Goal: Task Accomplishment & Management: Complete application form

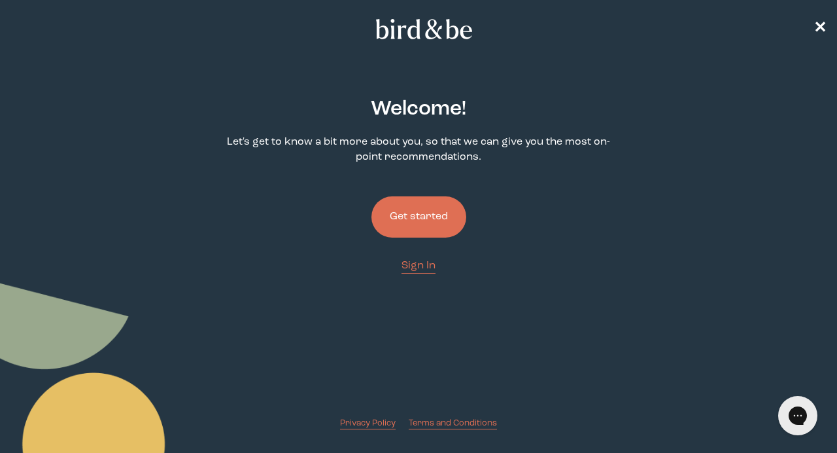
click at [433, 219] on button "Get started" at bounding box center [419, 216] width 95 height 41
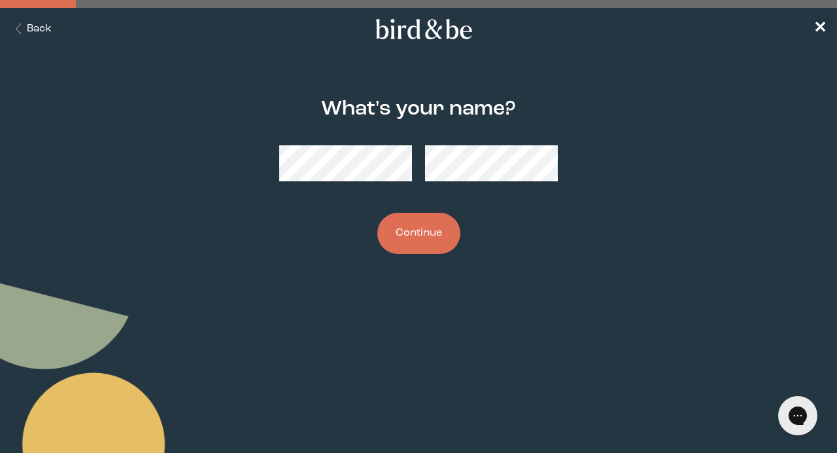
click at [422, 250] on button "Continue" at bounding box center [418, 233] width 83 height 41
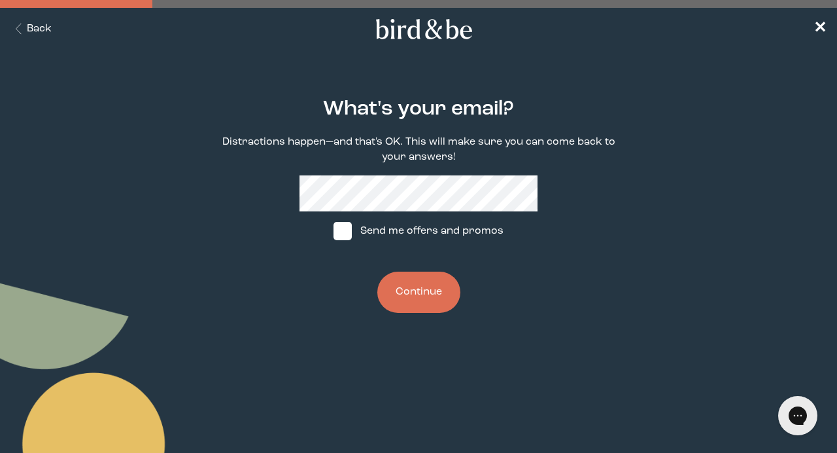
click at [417, 321] on div "What's your email? Distractions happen—and that's OK. This will make sure you c…" at bounding box center [419, 205] width 398 height 257
click at [415, 298] on button "Continue" at bounding box center [418, 291] width 83 height 41
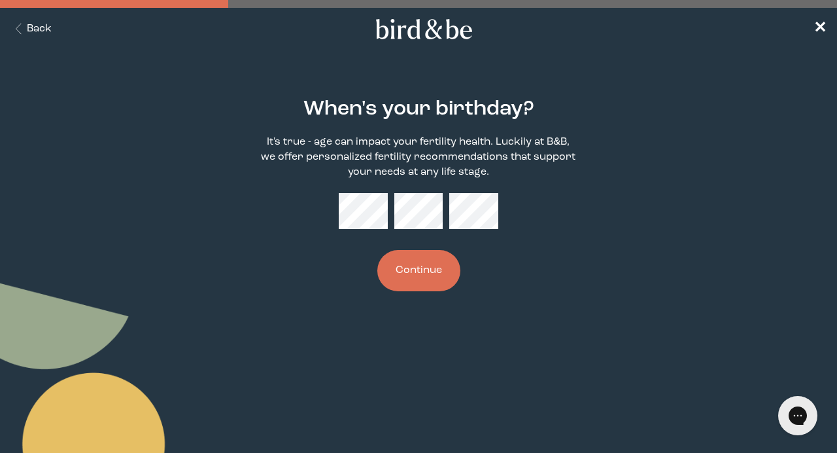
click at [418, 268] on button "Continue" at bounding box center [418, 270] width 83 height 41
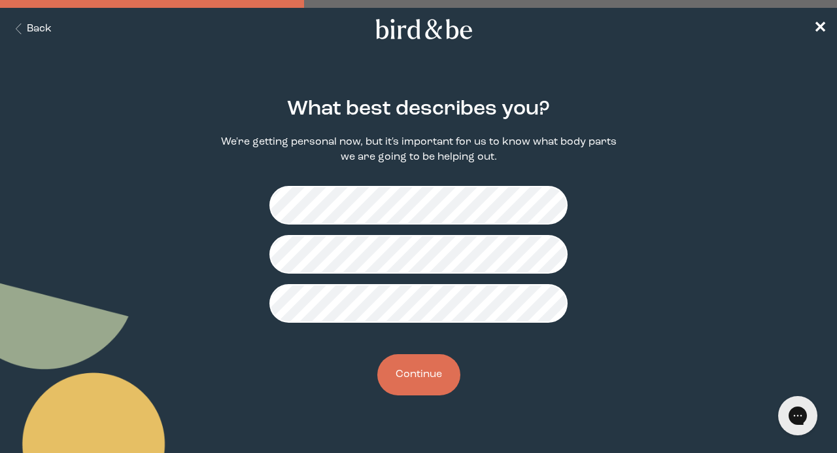
click at [423, 387] on button "Continue" at bounding box center [418, 374] width 83 height 41
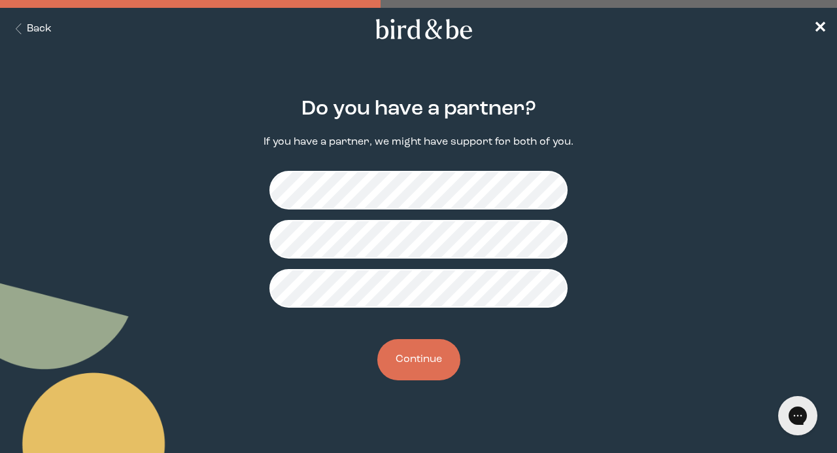
click at [413, 372] on button "Continue" at bounding box center [418, 359] width 83 height 41
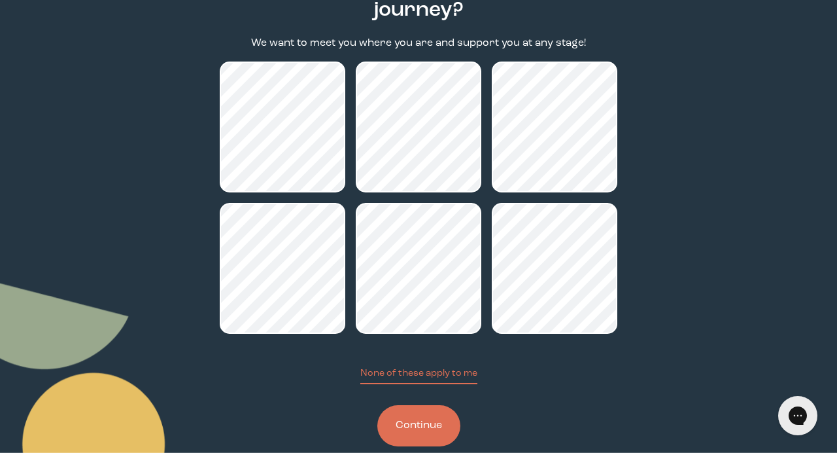
scroll to position [154, 0]
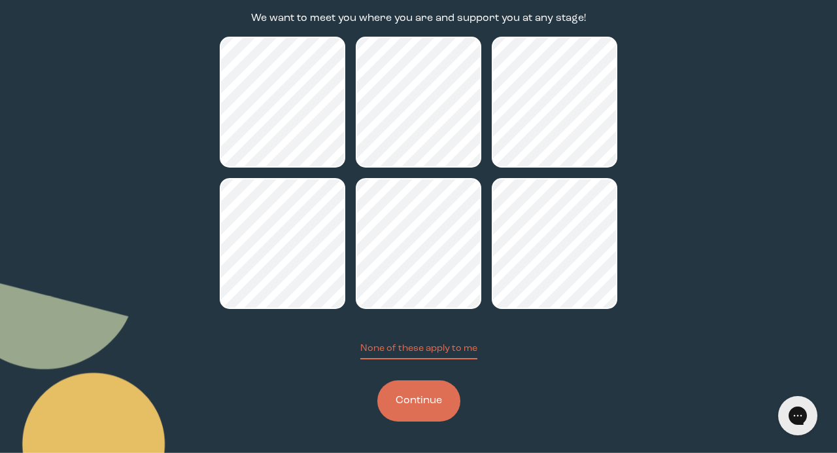
click at [450, 390] on button "Continue" at bounding box center [418, 400] width 83 height 41
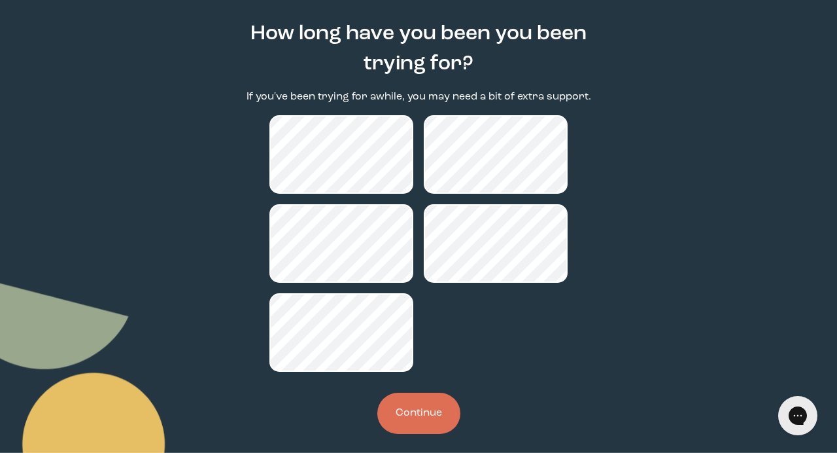
scroll to position [88, 0]
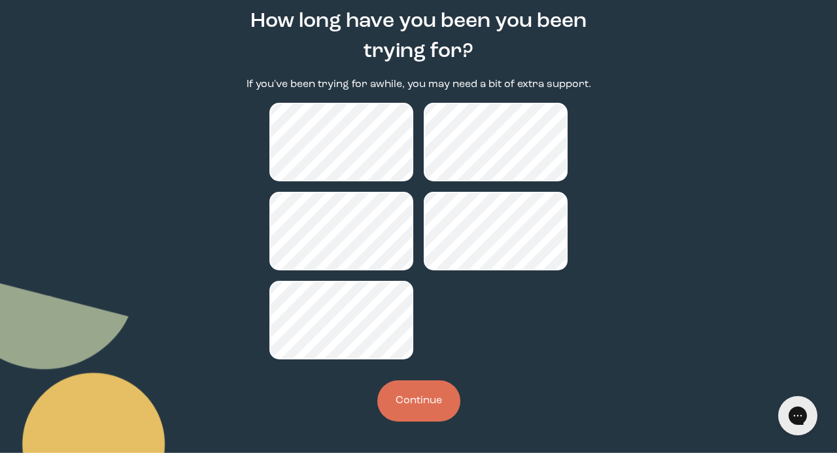
click at [437, 400] on button "Continue" at bounding box center [418, 400] width 83 height 41
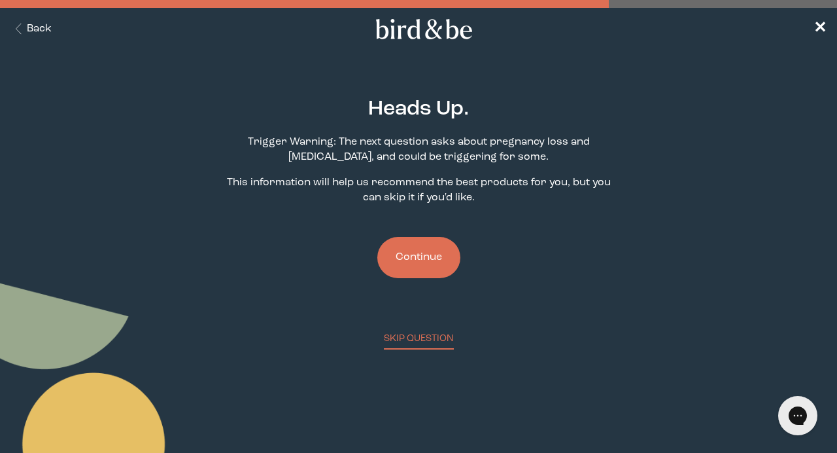
click at [438, 257] on button "Continue" at bounding box center [418, 257] width 83 height 41
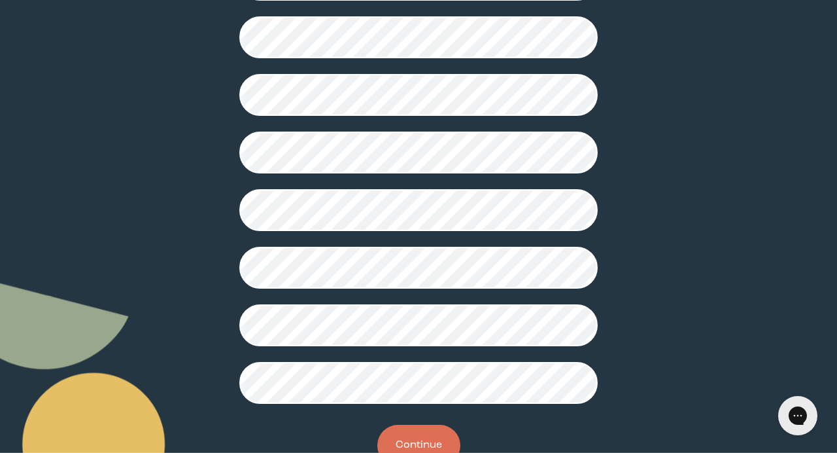
scroll to position [322, 0]
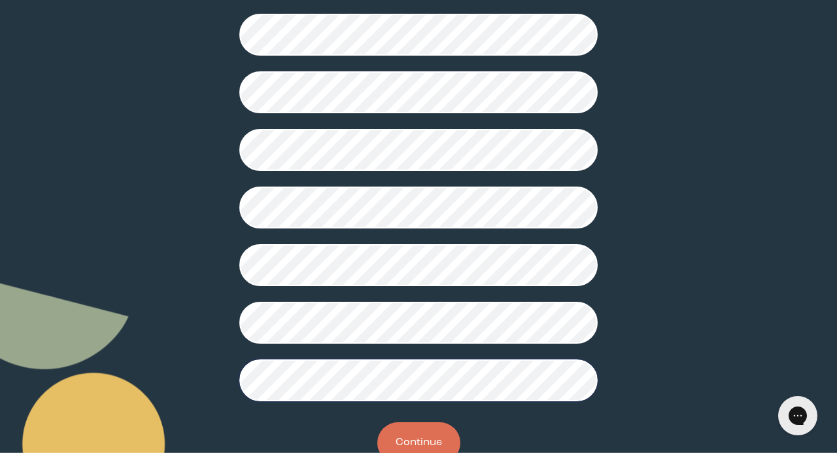
click at [402, 436] on button "Continue" at bounding box center [418, 442] width 83 height 41
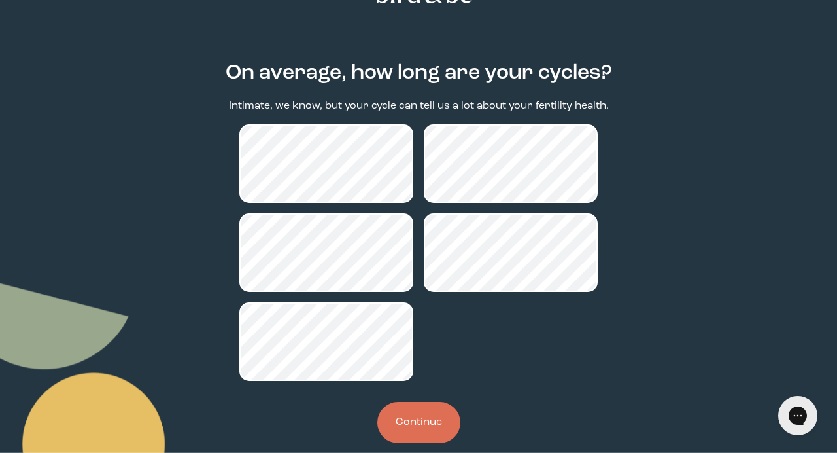
scroll to position [58, 0]
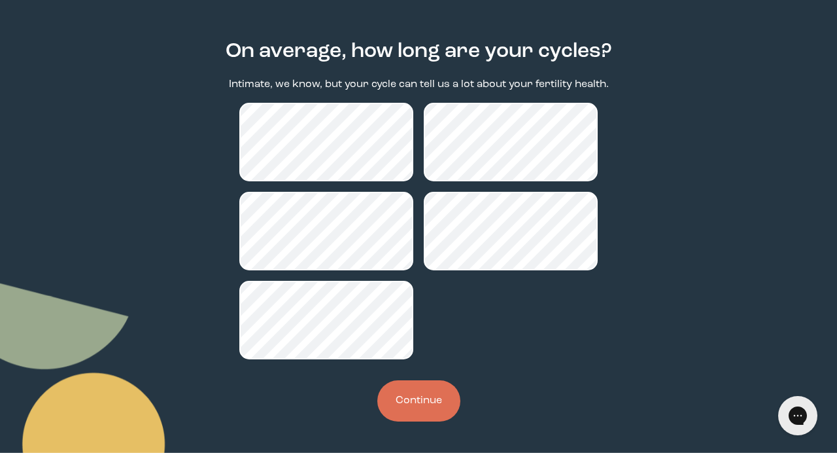
click at [432, 400] on button "Continue" at bounding box center [418, 400] width 83 height 41
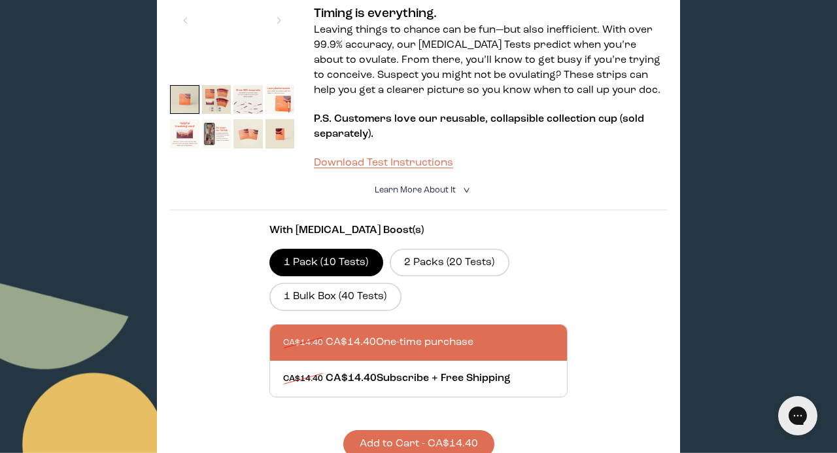
scroll to position [298, 0]
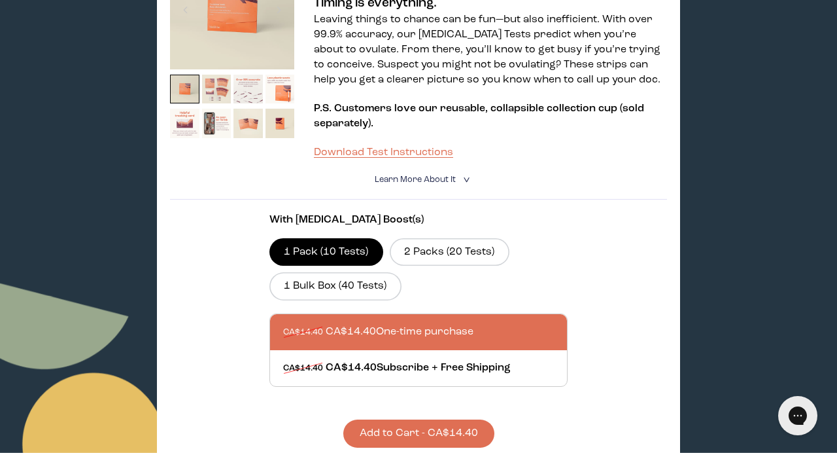
click at [222, 86] on img at bounding box center [216, 89] width 29 height 29
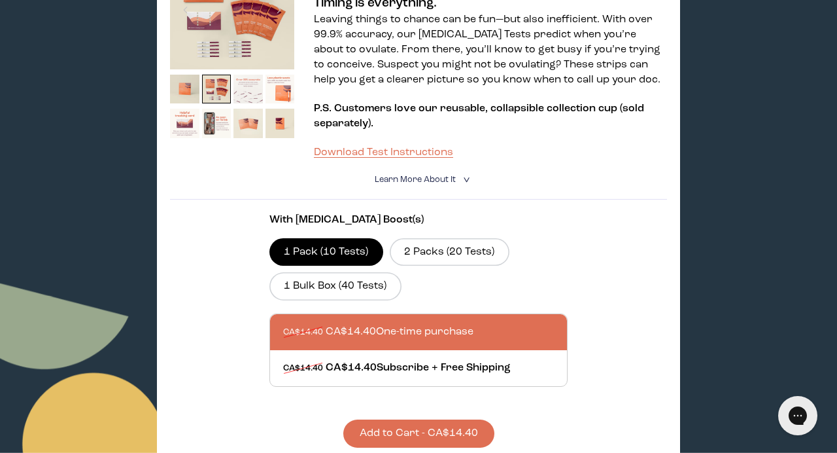
click at [257, 98] on img at bounding box center [248, 89] width 29 height 29
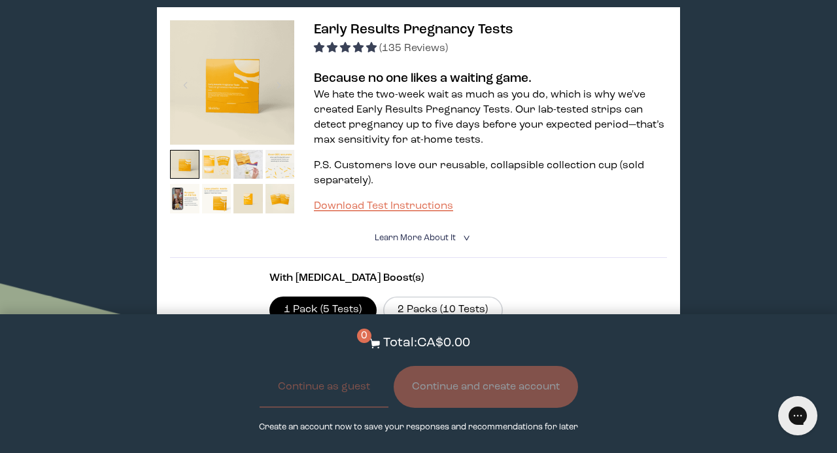
scroll to position [787, 0]
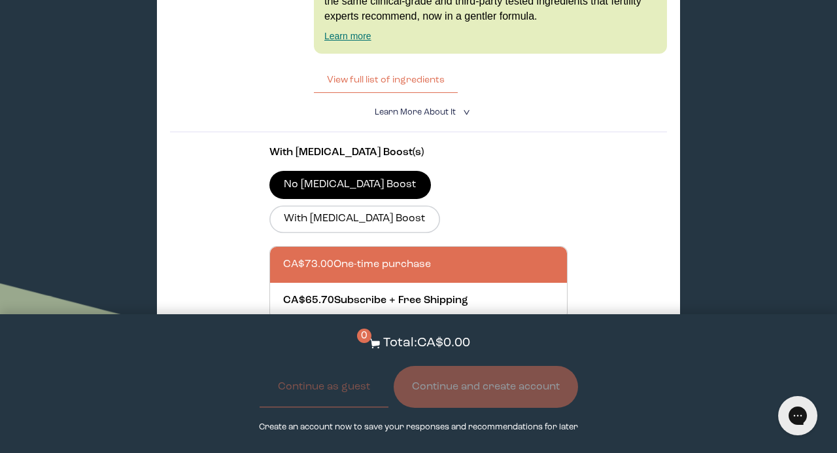
scroll to position [2434, 0]
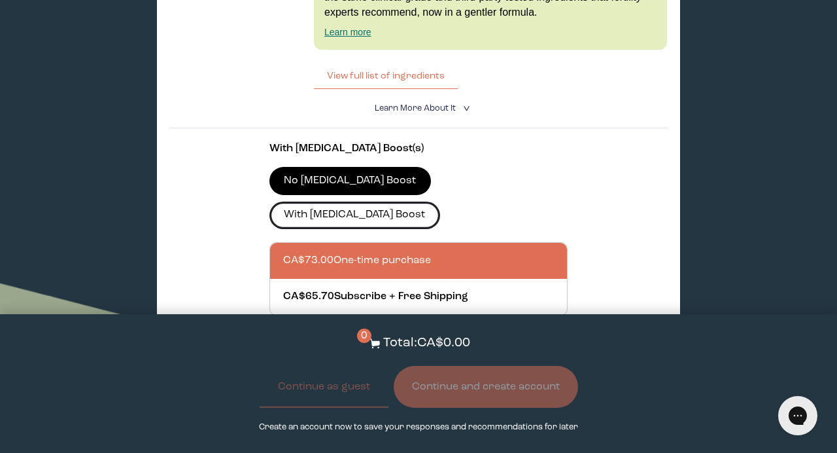
click at [400, 201] on label "With CoQ10 Boost" at bounding box center [355, 214] width 171 height 27
click at [0, 0] on input "With CoQ10 Boost" at bounding box center [0, 0] width 0 height 0
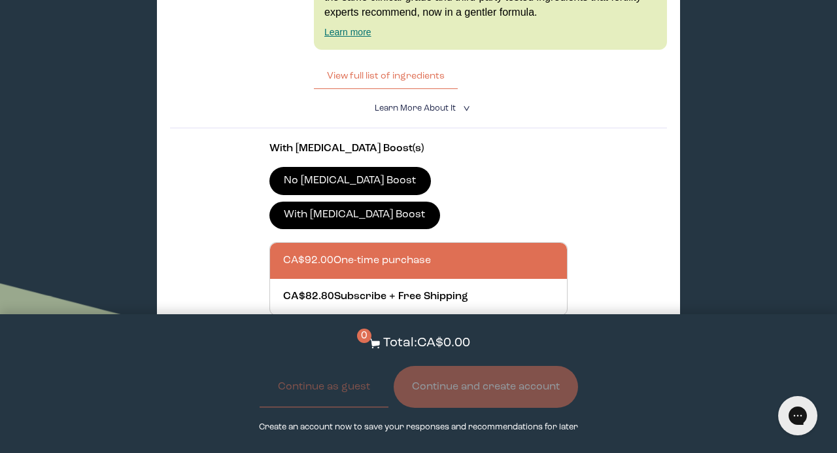
click at [349, 167] on label "No CoQ10 Boost" at bounding box center [351, 180] width 162 height 27
click at [0, 0] on input "No CoQ10 Boost" at bounding box center [0, 0] width 0 height 0
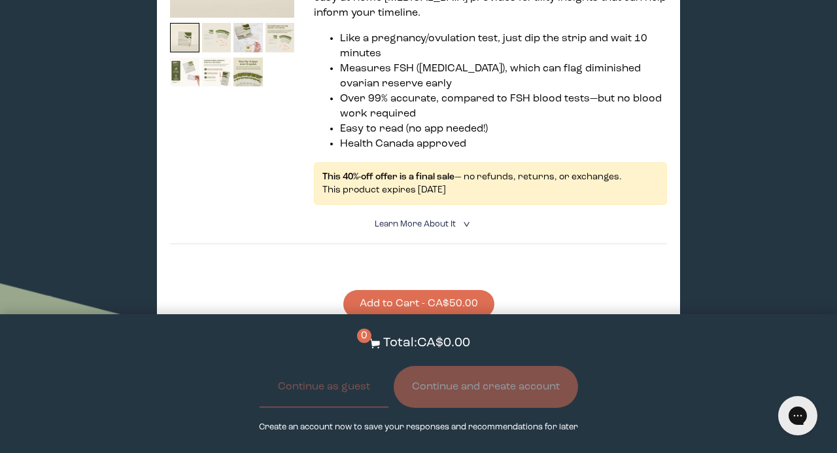
scroll to position [1439, 0]
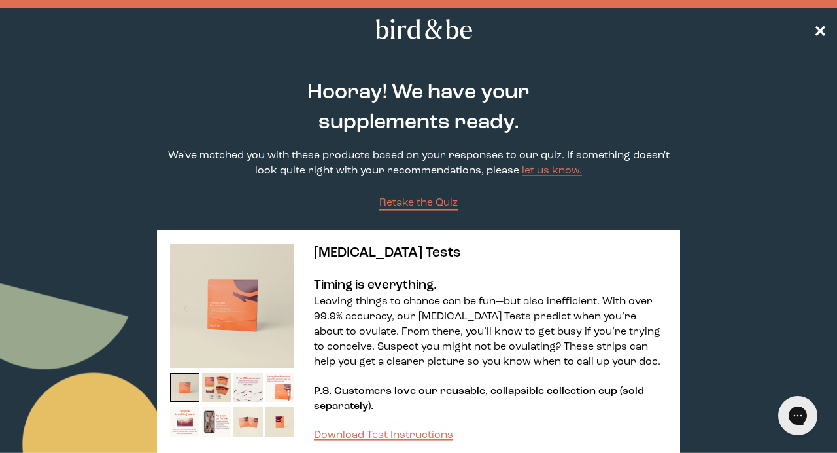
click at [819, 26] on span "✕" at bounding box center [820, 30] width 13 height 16
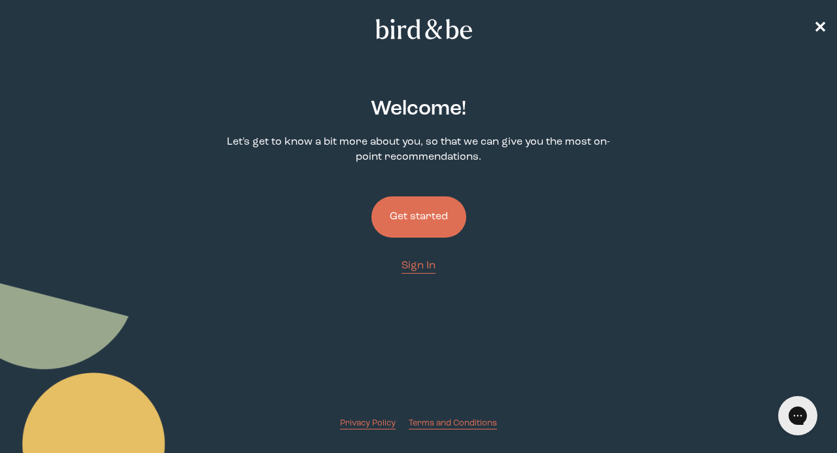
click at [412, 217] on button "Get started" at bounding box center [419, 216] width 95 height 41
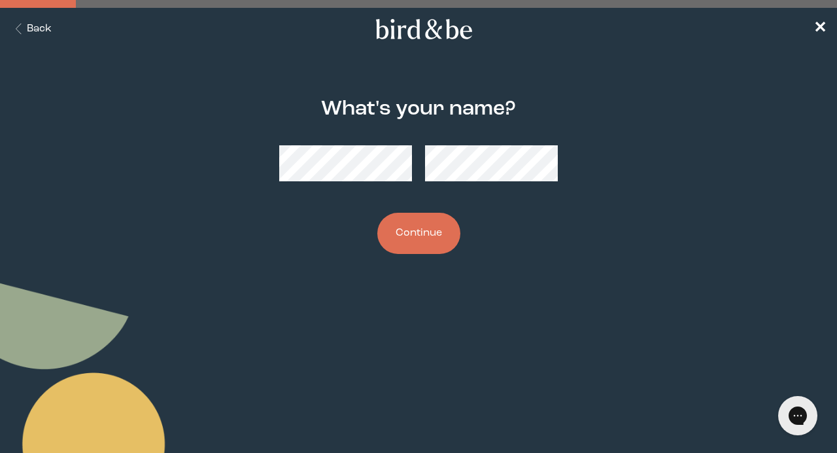
click at [36, 22] on button "Back" at bounding box center [30, 29] width 41 height 15
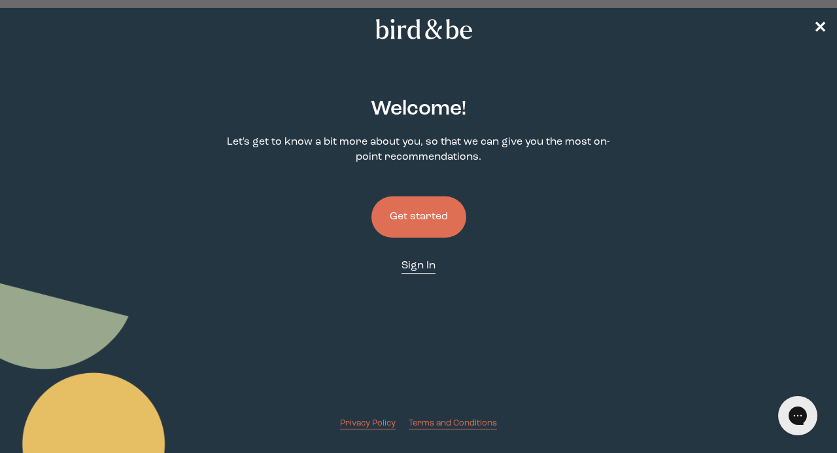
click at [415, 265] on span "Sign In" at bounding box center [419, 265] width 34 height 10
